Goal: Task Accomplishment & Management: Use online tool/utility

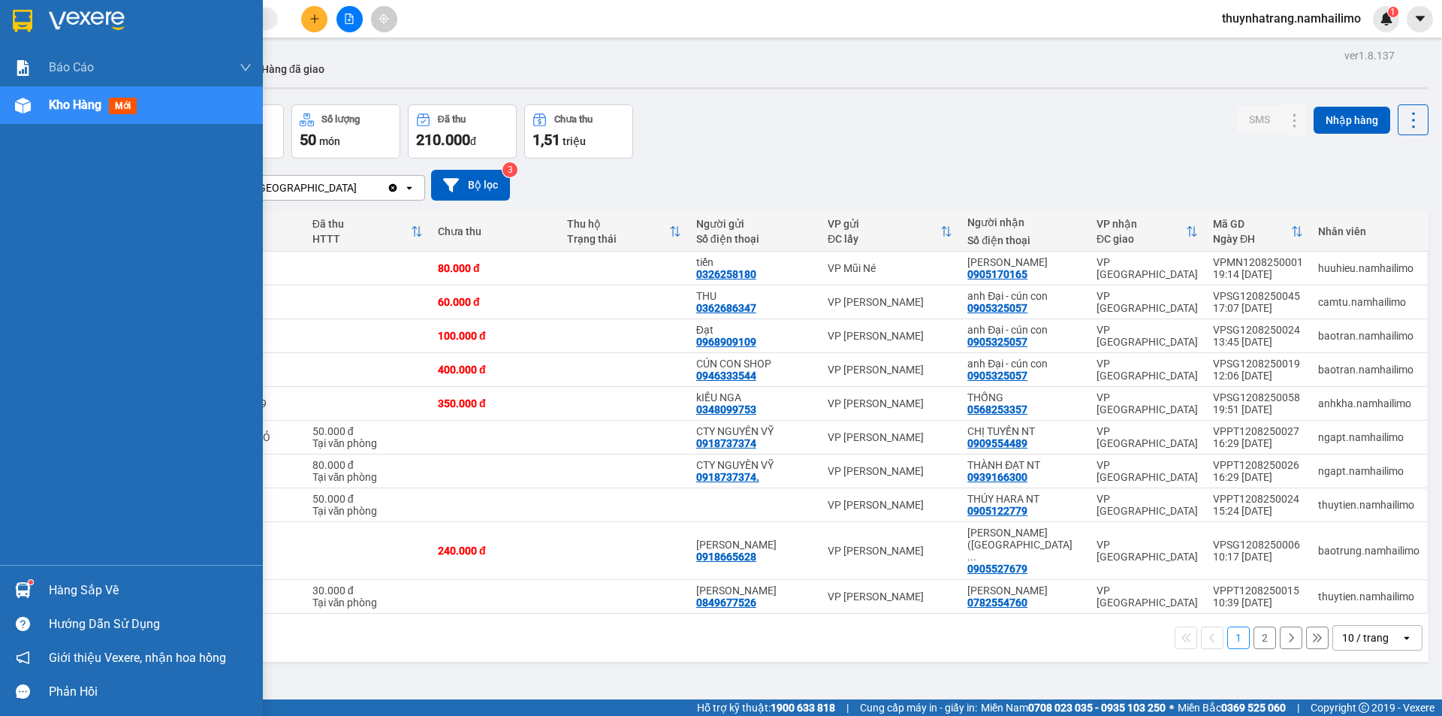
click at [33, 29] on div at bounding box center [23, 21] width 26 height 26
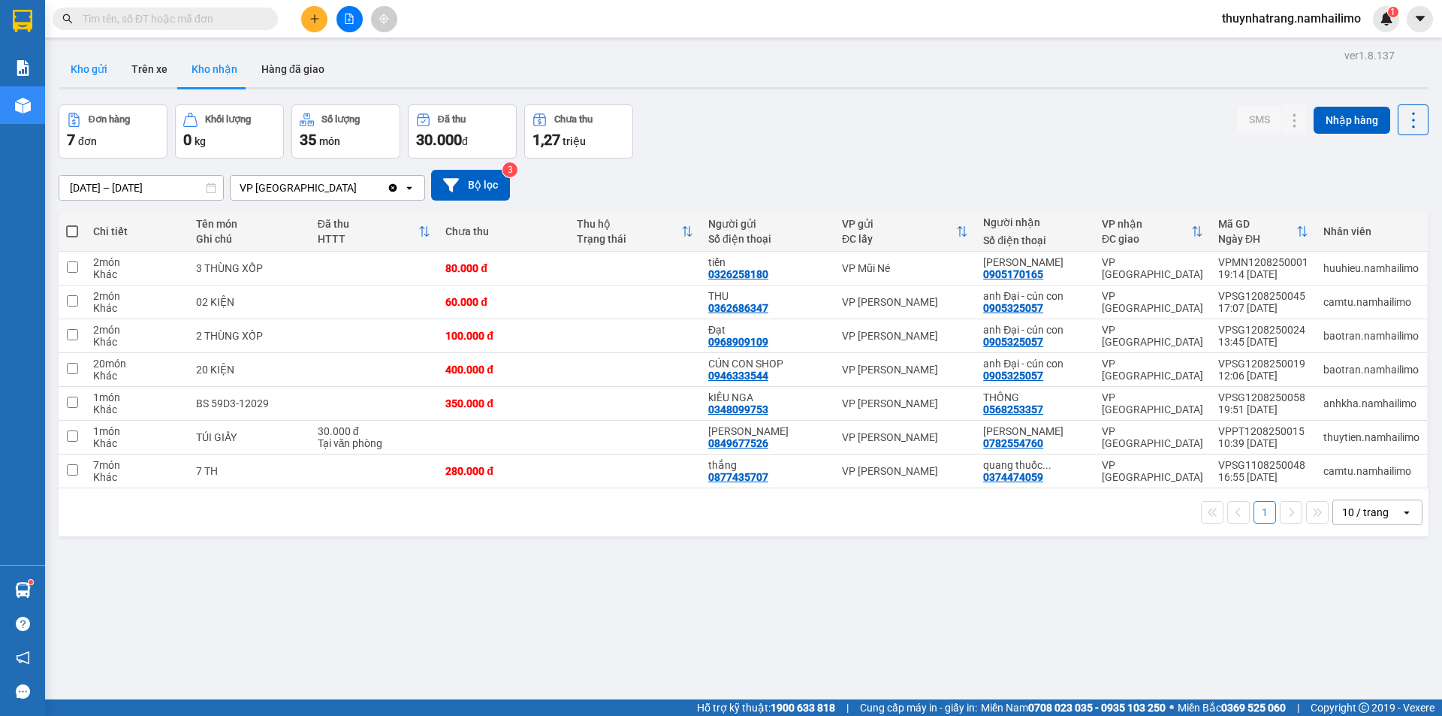
click at [97, 67] on button "Kho gửi" at bounding box center [89, 69] width 61 height 36
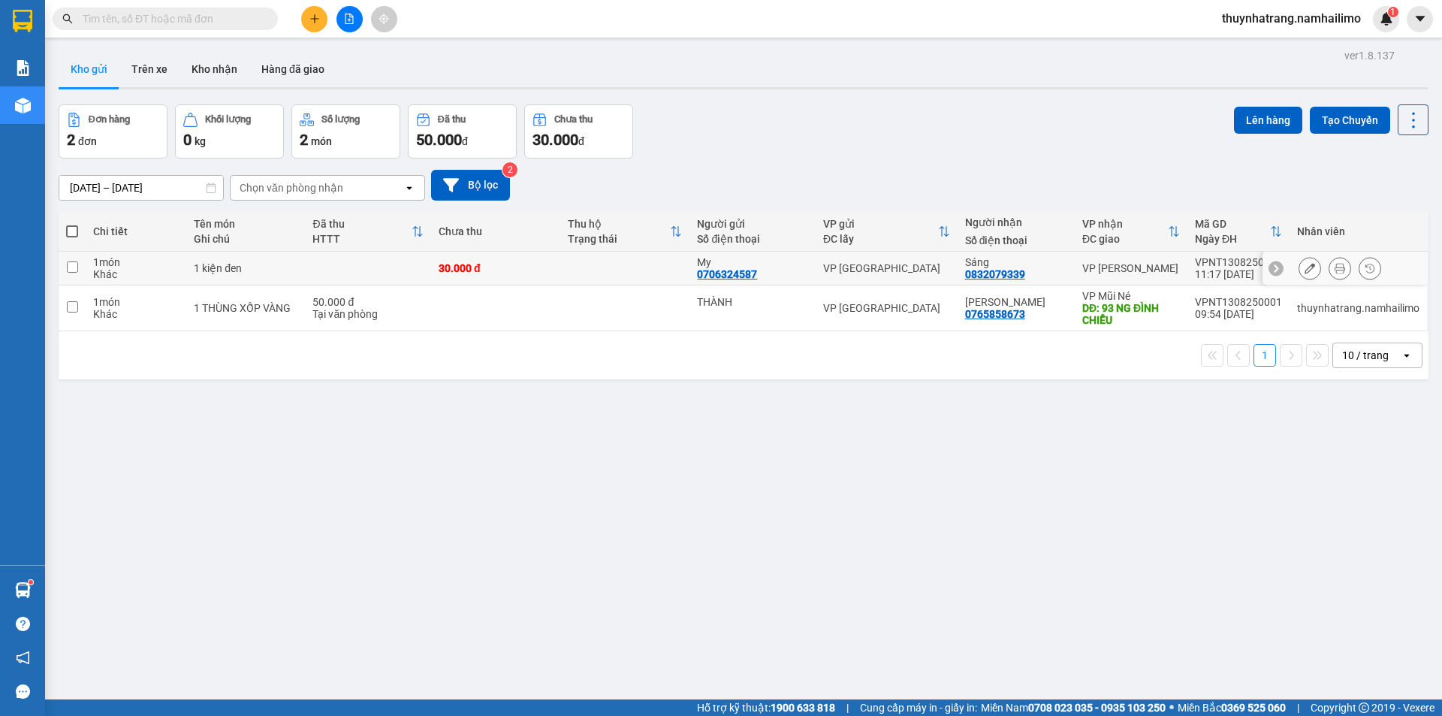
click at [800, 266] on div "My" at bounding box center [752, 262] width 111 height 12
checkbox input "true"
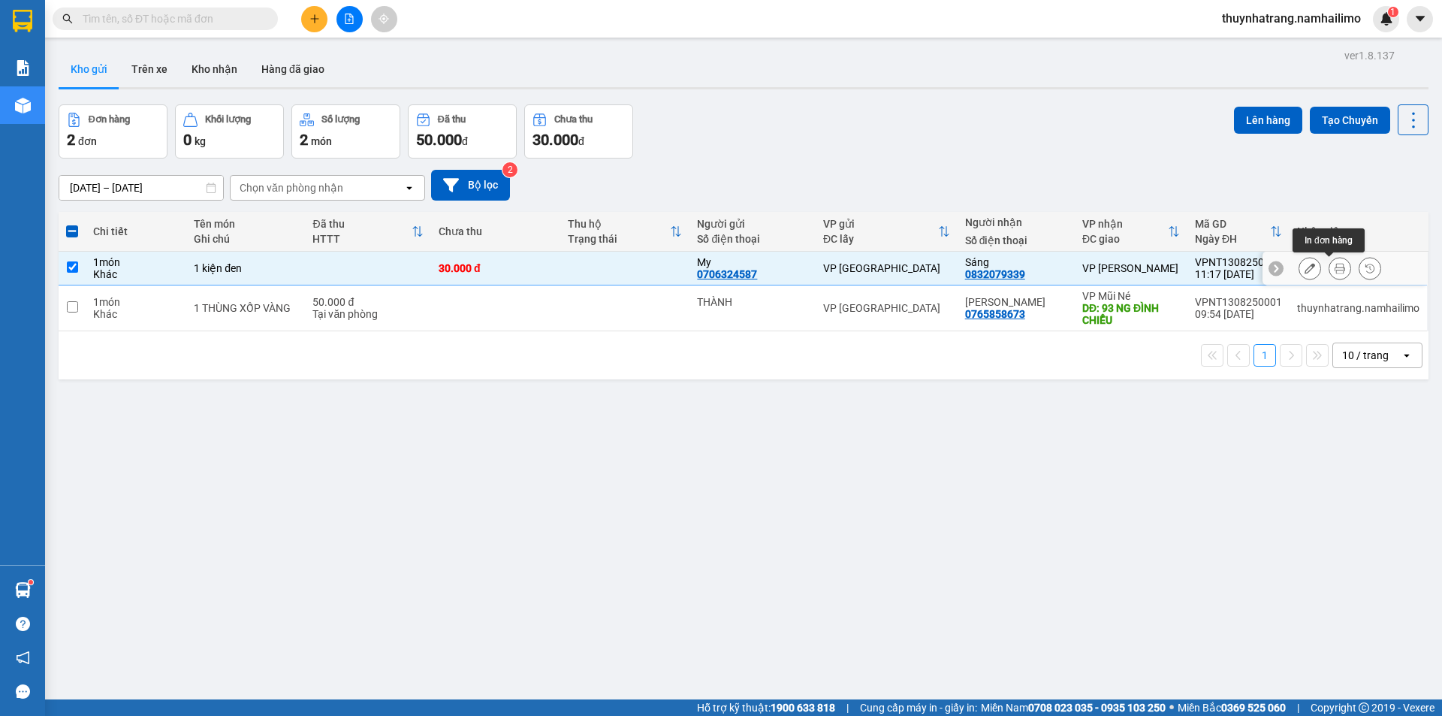
click at [1335, 267] on icon at bounding box center [1340, 268] width 11 height 11
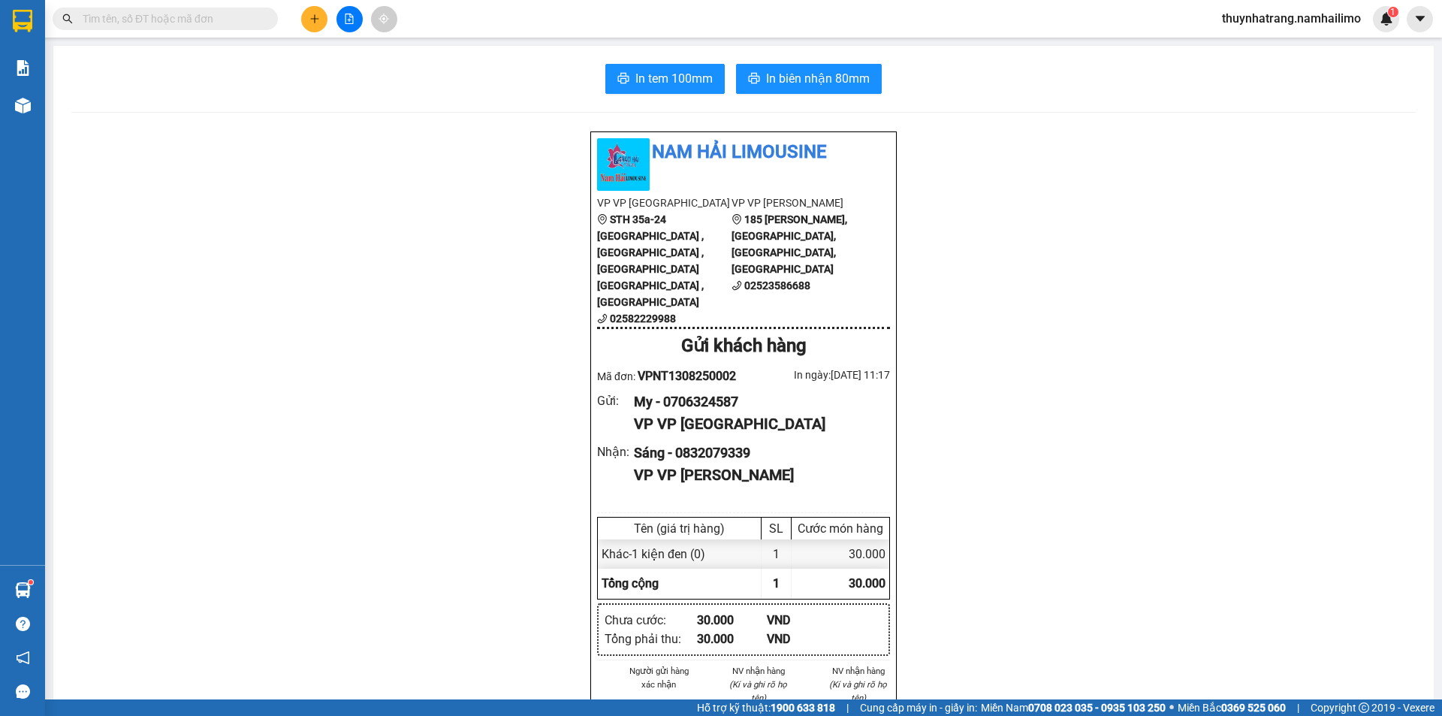
click at [700, 94] on div "In tem 100mm In biên nhận 80mm Nam Hải [GEOGRAPHIC_DATA] VP VP [GEOGRAPHIC_DATA…" at bounding box center [743, 715] width 1380 height 1339
click at [689, 80] on span "In tem 100mm" at bounding box center [673, 78] width 77 height 19
